Goal: Find specific page/section: Find specific page/section

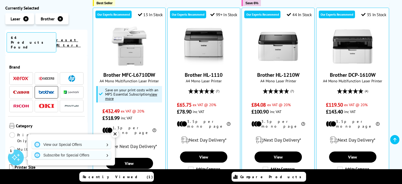
click at [115, 133] on div "✕" at bounding box center [114, 133] width 7 height 7
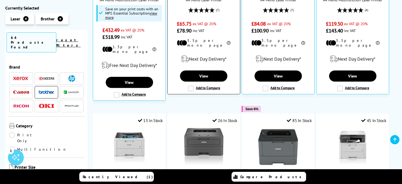
scroll to position [216, 0]
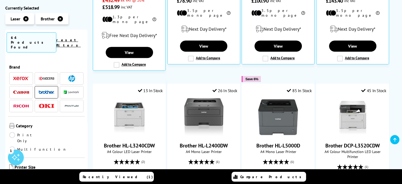
click at [52, 146] on link "Multifunction" at bounding box center [38, 149] width 58 height 6
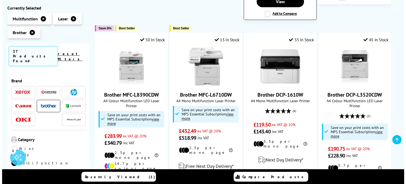
scroll to position [516, 0]
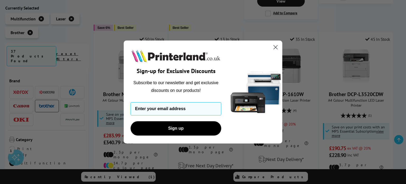
click at [277, 47] on circle "Close dialog" at bounding box center [275, 47] width 9 height 9
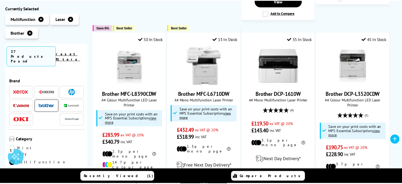
scroll to position [521, 0]
